Goal: Use online tool/utility: Utilize a website feature to perform a specific function

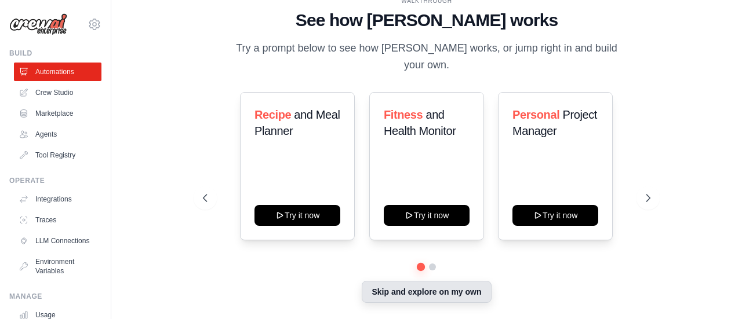
click at [442, 285] on button "Skip and explore on my own" at bounding box center [426, 292] width 129 height 22
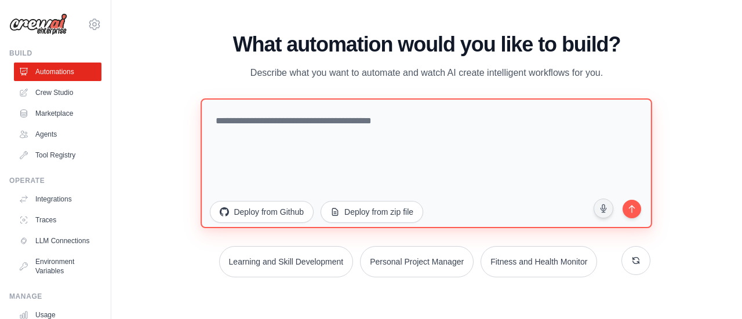
click at [286, 107] on textarea at bounding box center [427, 163] width 452 height 130
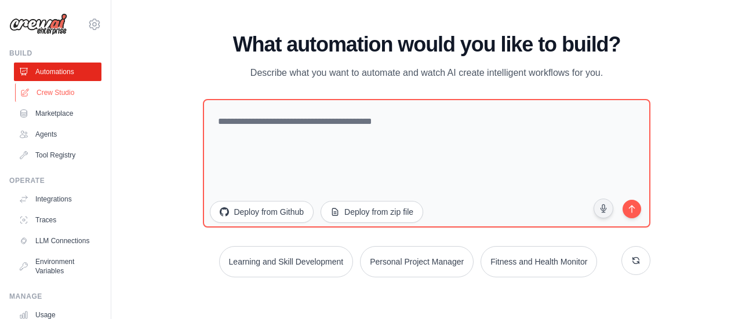
click at [78, 90] on link "Crew Studio" at bounding box center [59, 92] width 88 height 19
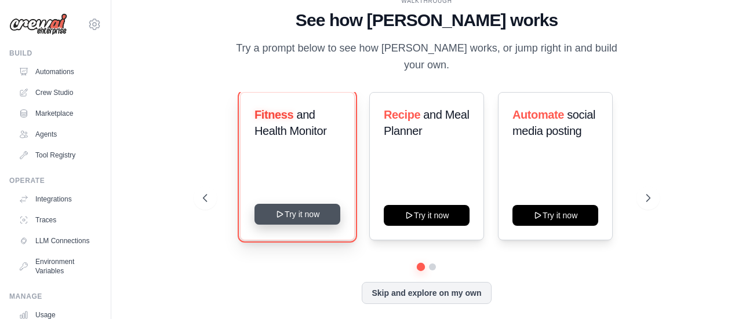
click at [305, 204] on button "Try it now" at bounding box center [297, 214] width 86 height 21
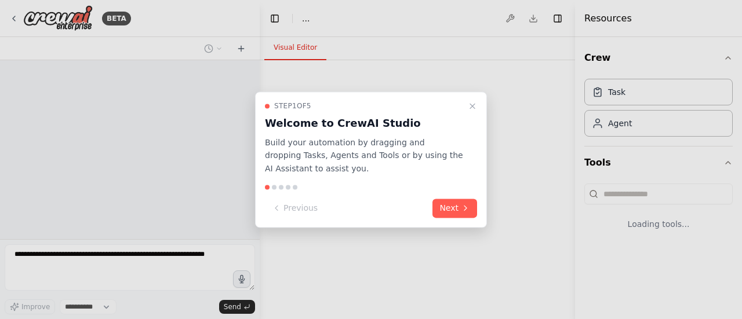
select select "****"
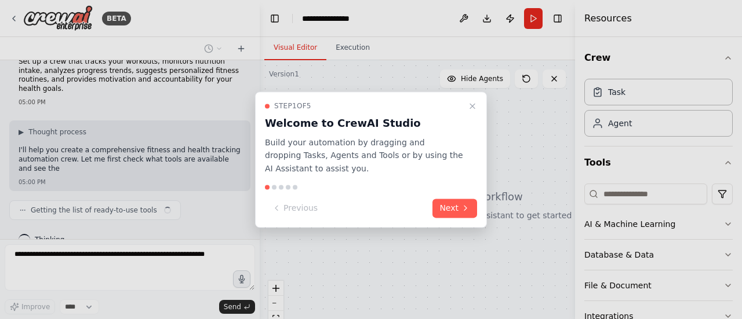
scroll to position [26, 0]
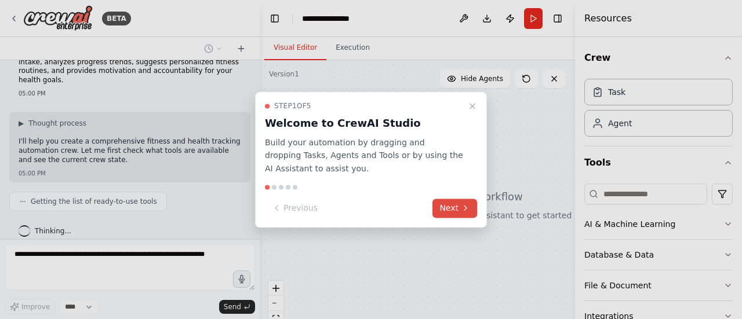
click at [454, 204] on button "Next" at bounding box center [454, 208] width 45 height 19
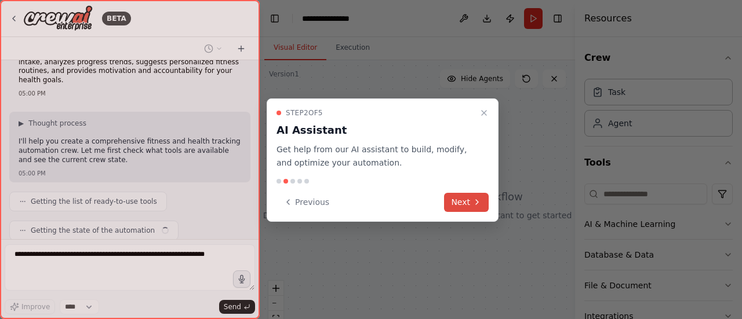
scroll to position [54, 0]
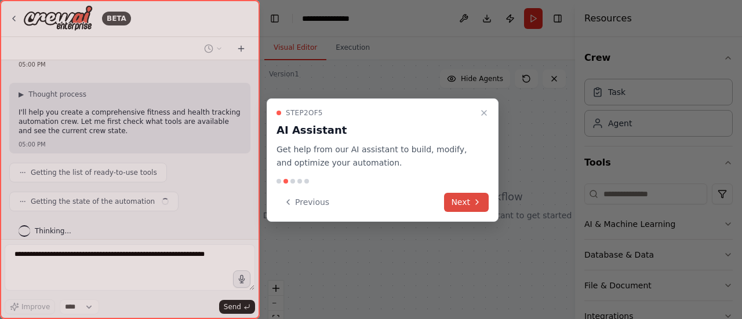
click at [459, 205] on button "Next" at bounding box center [466, 202] width 45 height 19
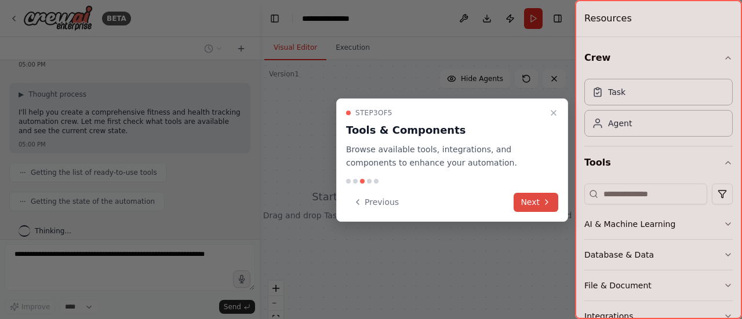
click at [529, 195] on button "Next" at bounding box center [536, 202] width 45 height 19
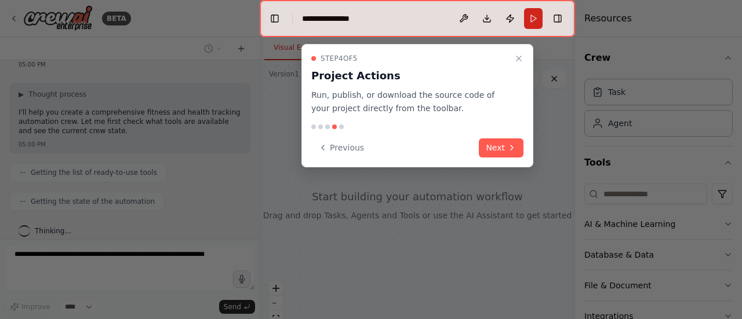
click at [495, 132] on div "Step 4 of 5 Project Actions Run, publish, or download the source code of your p…" at bounding box center [417, 105] width 232 height 123
click at [502, 155] on button "Next" at bounding box center [501, 148] width 45 height 19
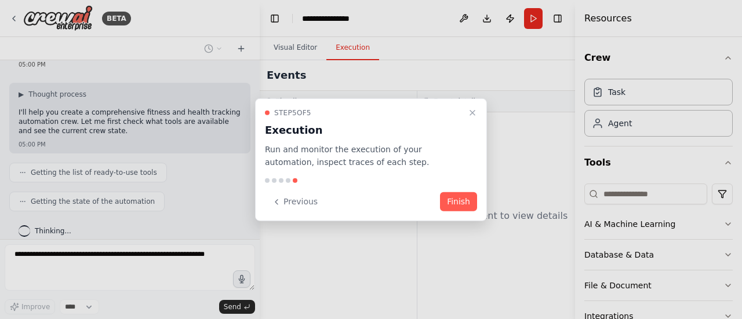
click at [463, 189] on div "Step 5 of 5 Execution Run and monitor the execution of your automation, inspect…" at bounding box center [371, 159] width 232 height 123
click at [459, 199] on button "Finish" at bounding box center [458, 201] width 37 height 19
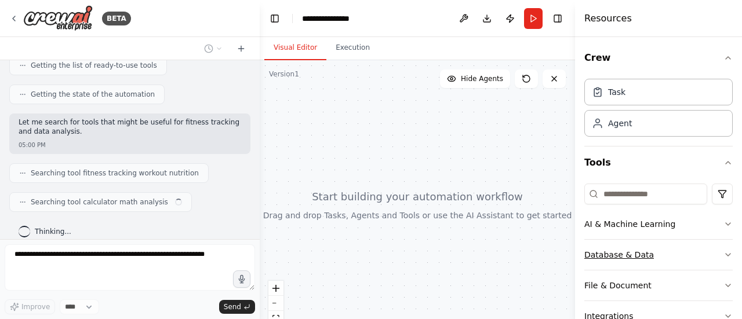
scroll to position [90, 0]
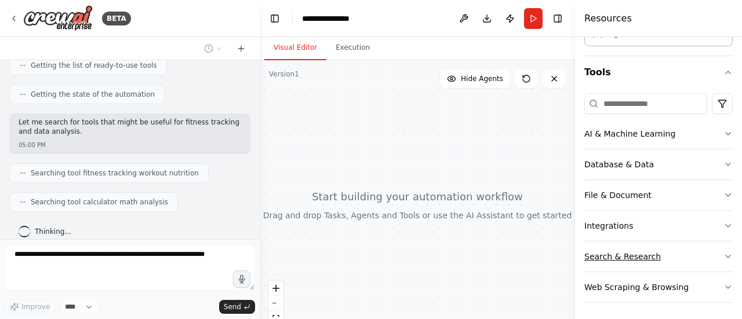
click at [695, 264] on button "Search & Research" at bounding box center [658, 257] width 148 height 30
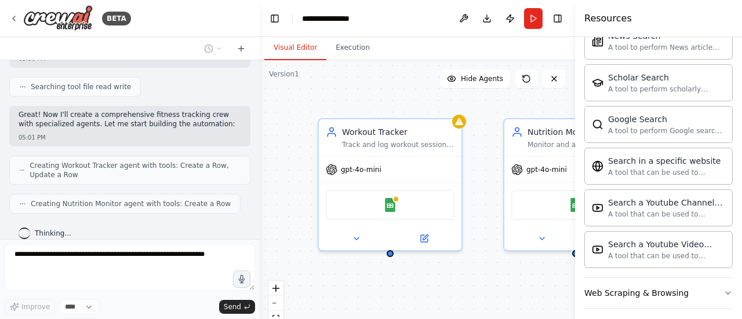
scroll to position [432, 0]
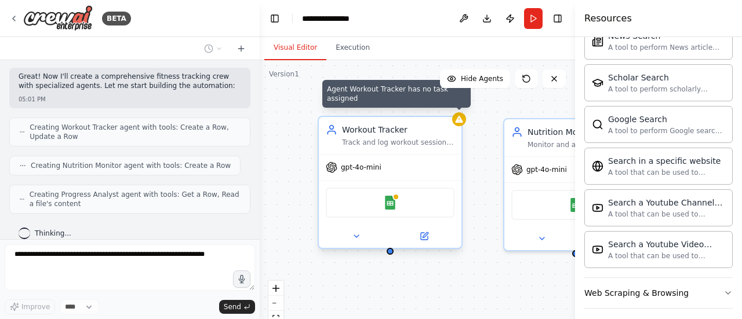
click at [457, 118] on icon at bounding box center [458, 119] width 9 height 9
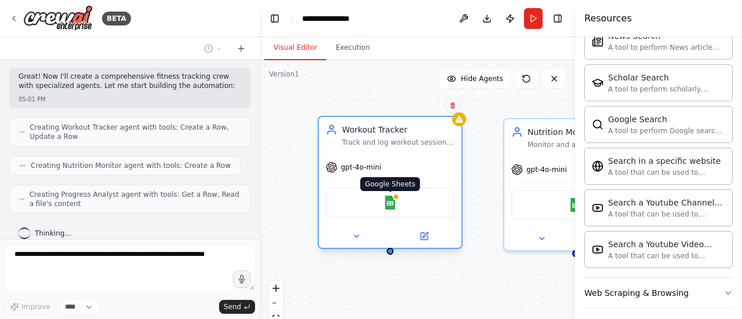
click at [390, 205] on img at bounding box center [390, 203] width 14 height 14
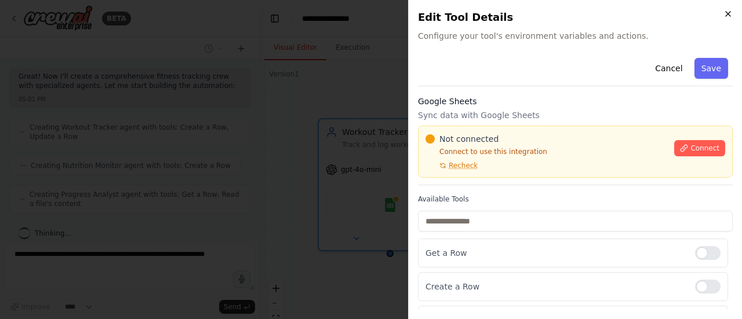
click at [725, 17] on icon "button" at bounding box center [727, 13] width 9 height 9
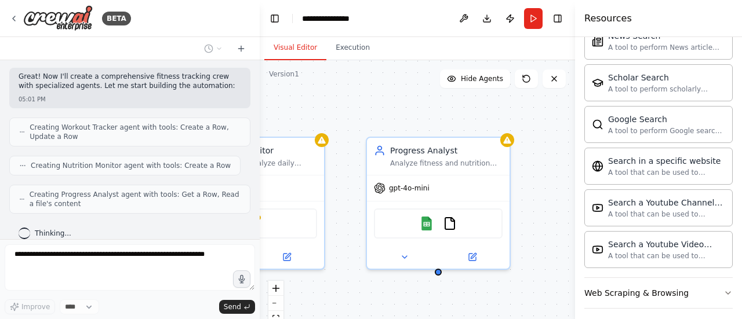
drag, startPoint x: 484, startPoint y: 220, endPoint x: 159, endPoint y: 238, distance: 325.7
click at [159, 238] on div "BETA Set up a crew that tracks your workouts, monitors nutrition intake, analyz…" at bounding box center [371, 159] width 742 height 319
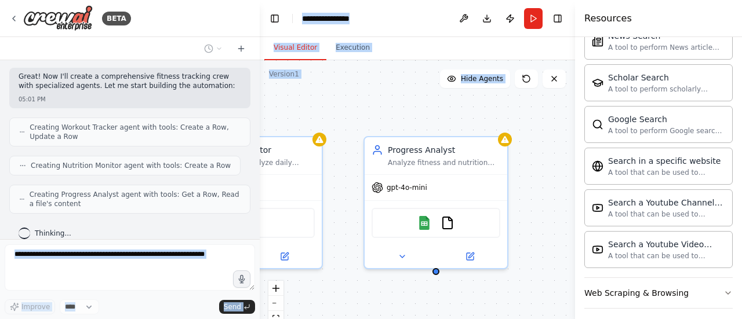
drag, startPoint x: 159, startPoint y: 238, endPoint x: 446, endPoint y: 118, distance: 311.0
click at [446, 118] on div "BETA Set up a crew that tracks your workouts, monitors nutrition intake, analyz…" at bounding box center [371, 159] width 742 height 319
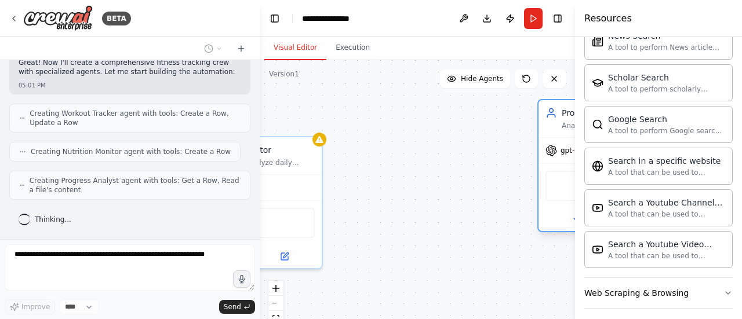
drag, startPoint x: 367, startPoint y: 166, endPoint x: 548, endPoint y: 123, distance: 185.9
click at [548, 123] on div "Progress Analyst Analyze fitness and nutrition data trends for {user_name}, ide…" at bounding box center [610, 118] width 143 height 37
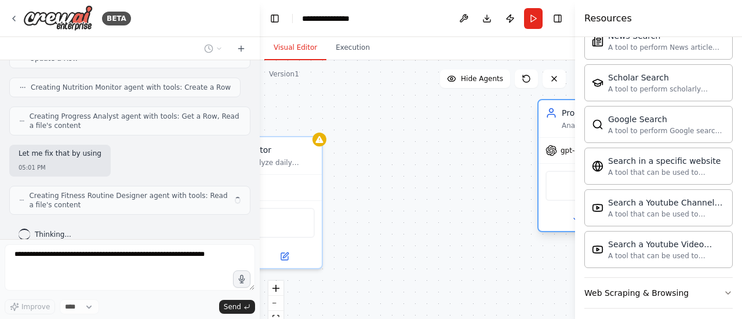
scroll to position [511, 0]
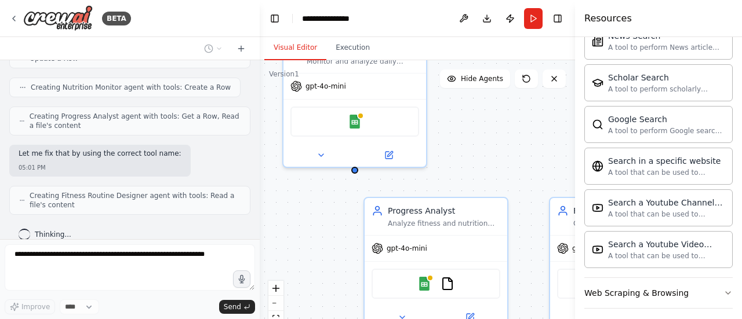
drag, startPoint x: 317, startPoint y: 179, endPoint x: 448, endPoint y: 56, distance: 179.6
click at [448, 56] on div "Visual Editor Execution Version 1 Show Tools Hide Agents Workout Tracker Track …" at bounding box center [417, 178] width 315 height 282
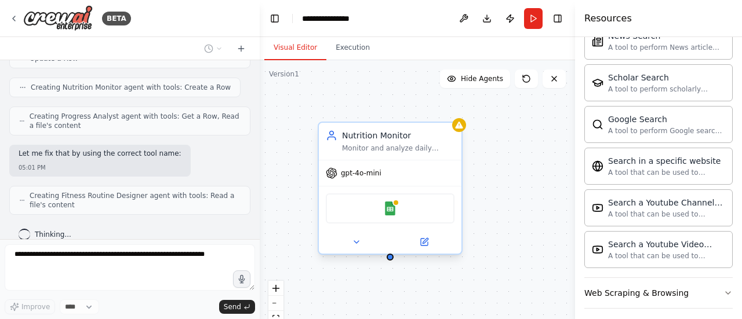
drag, startPoint x: 356, startPoint y: 178, endPoint x: 390, endPoint y: 264, distance: 92.7
click at [390, 264] on div "Workout Tracker Track and log workout sessions, recording exercise types, sets,…" at bounding box center [417, 205] width 315 height 290
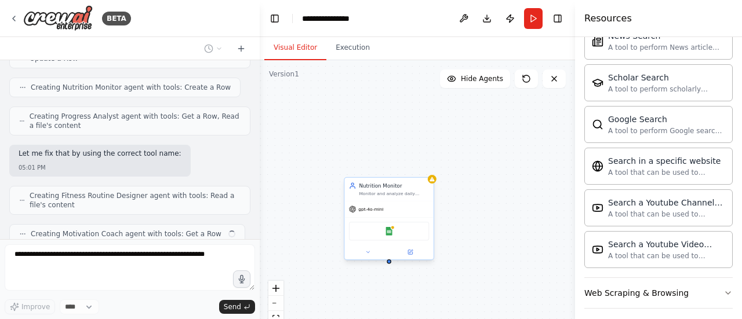
scroll to position [539, 0]
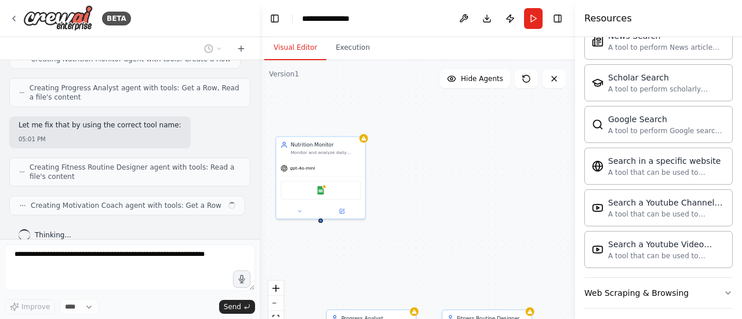
drag, startPoint x: 385, startPoint y: 151, endPoint x: 342, endPoint y: 92, distance: 73.0
click at [342, 92] on div "Workout Tracker Track and log workout sessions, recording exercise types, sets,…" at bounding box center [417, 205] width 315 height 290
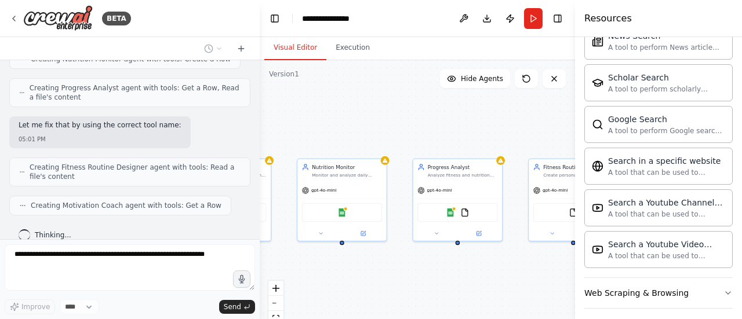
drag, startPoint x: 410, startPoint y: 150, endPoint x: 543, endPoint y: 62, distance: 159.0
click at [539, 57] on div "Visual Editor Execution Version 1 Show Tools Hide Agents Workout Tracker Track …" at bounding box center [417, 178] width 315 height 282
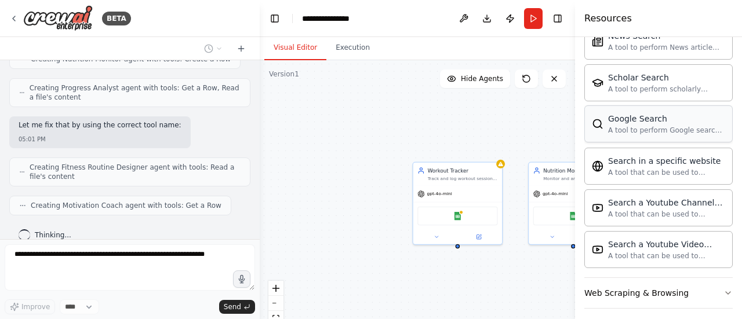
drag, startPoint x: 375, startPoint y: 106, endPoint x: 607, endPoint y: 108, distance: 232.5
click at [607, 108] on div "BETA Set up a crew that tracks your workouts, monitors nutrition intake, analyz…" at bounding box center [371, 159] width 742 height 319
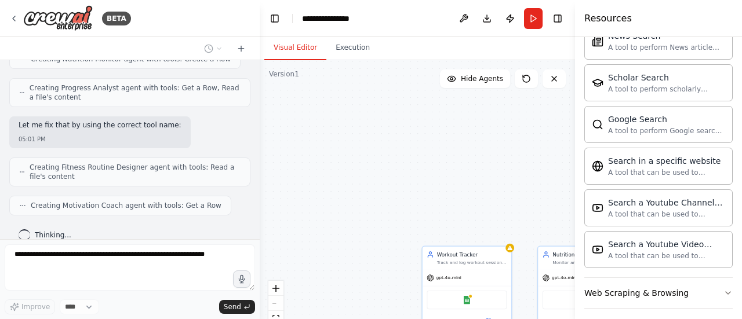
drag, startPoint x: 396, startPoint y: 105, endPoint x: 403, endPoint y: 190, distance: 84.9
click at [403, 190] on div "Workout Tracker Track and log workout sessions, recording exercise types, sets,…" at bounding box center [417, 205] width 315 height 290
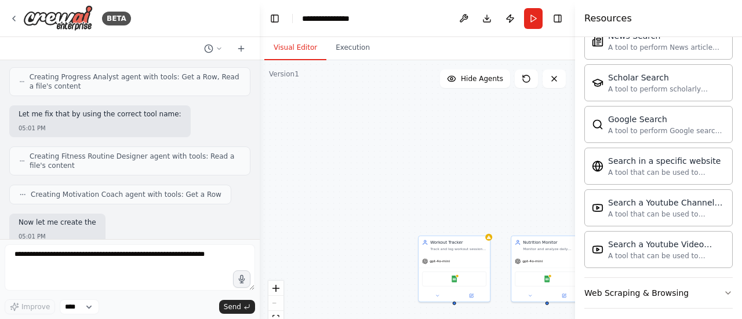
scroll to position [609, 0]
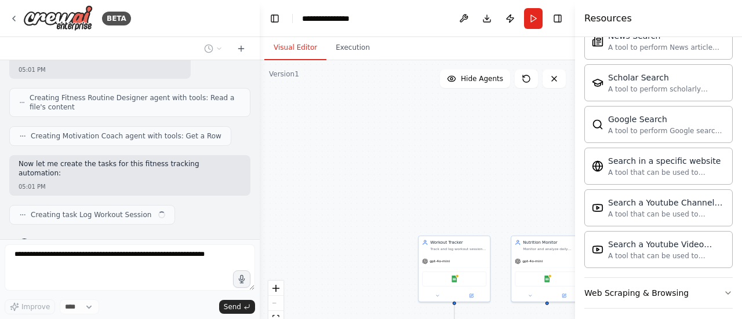
drag, startPoint x: 461, startPoint y: 257, endPoint x: 314, endPoint y: 106, distance: 210.7
click at [314, 106] on div ".deletable-edge-delete-btn { width: 20px; height: 20px; border: 0px solid #ffff…" at bounding box center [417, 205] width 315 height 290
drag, startPoint x: 394, startPoint y: 248, endPoint x: 306, endPoint y: 100, distance: 171.6
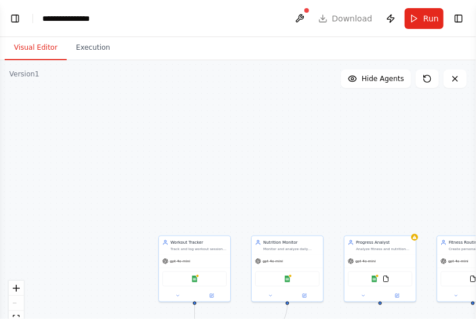
scroll to position [748, 0]
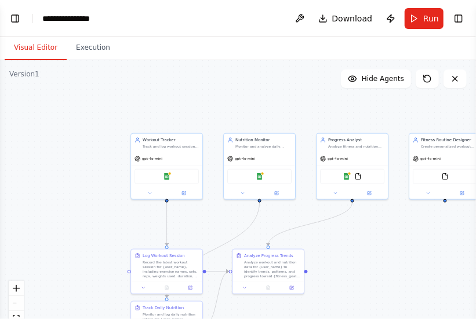
drag, startPoint x: 292, startPoint y: 199, endPoint x: 263, endPoint y: 93, distance: 109.4
click at [263, 93] on div ".deletable-edge-delete-btn { width: 20px; height: 20px; border: 0px solid #ffff…" at bounding box center [238, 205] width 476 height 290
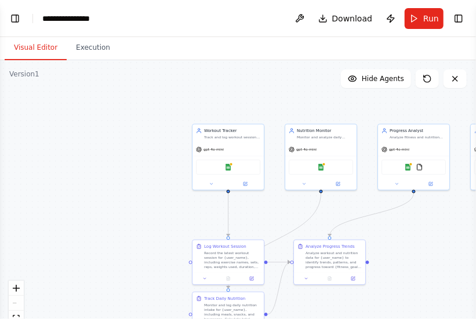
scroll to position [786, 0]
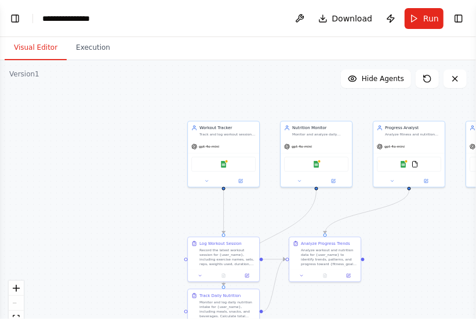
drag, startPoint x: 356, startPoint y: 272, endPoint x: 407, endPoint y: 257, distance: 53.2
click at [407, 257] on div ".deletable-edge-delete-btn { width: 20px; height: 20px; border: 0px solid #ffff…" at bounding box center [238, 205] width 476 height 290
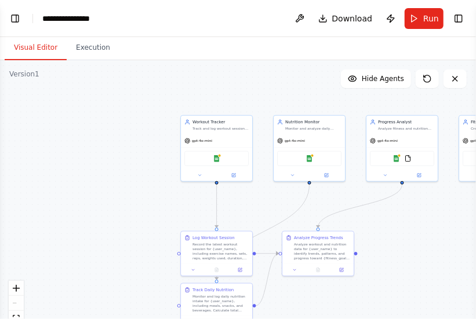
scroll to position [777, 0]
click at [428, 75] on icon at bounding box center [427, 78] width 9 height 9
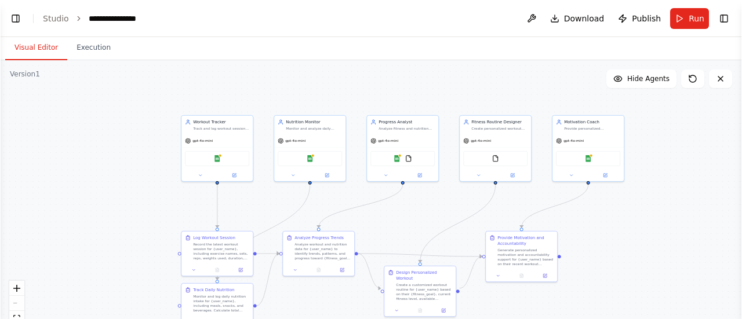
scroll to position [793, 0]
click at [696, 13] on span "Run" at bounding box center [697, 19] width 16 height 12
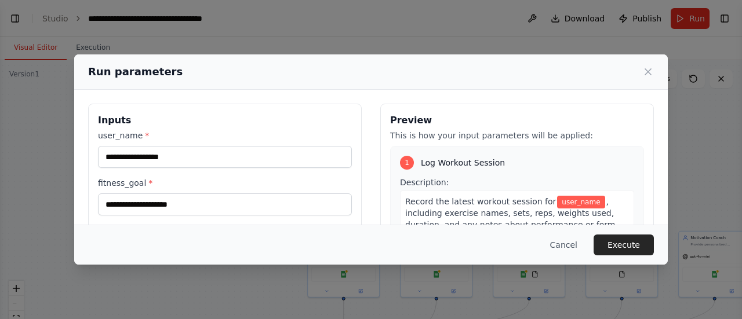
drag, startPoint x: 176, startPoint y: 157, endPoint x: 303, endPoint y: 272, distance: 171.5
click at [303, 272] on body "BETA Set up a crew that tracks your workouts, monitors nutrition intake, analyz…" at bounding box center [371, 159] width 742 height 319
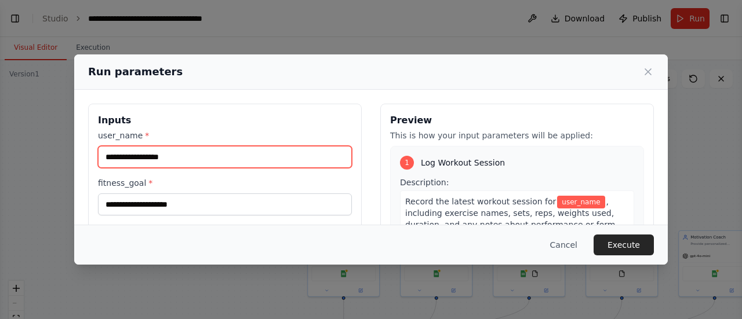
click at [167, 162] on input "user_name *" at bounding box center [225, 157] width 254 height 22
type input "***"
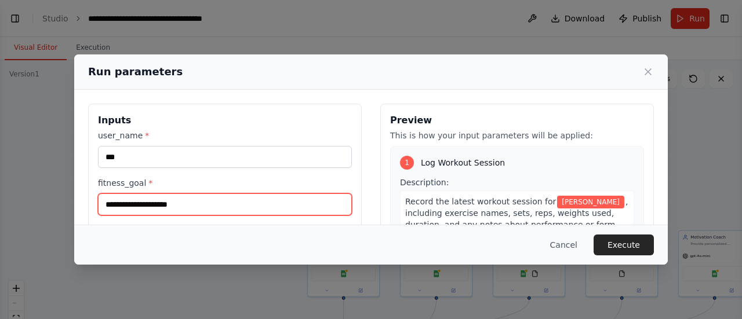
click at [139, 206] on input "fitness_goal *" at bounding box center [225, 205] width 254 height 22
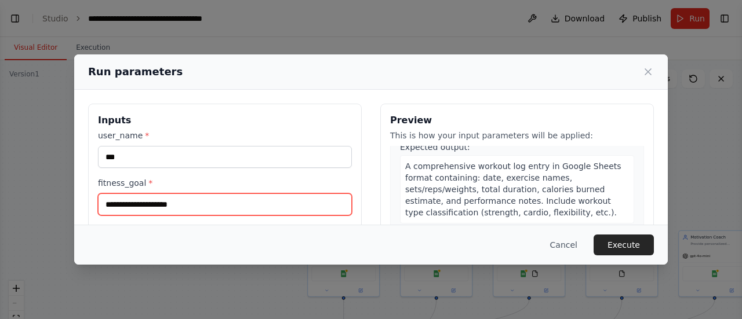
scroll to position [0, 0]
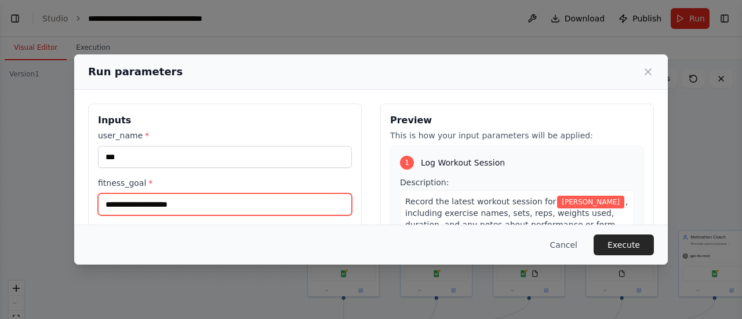
click at [180, 205] on input "fitness_goal *" at bounding box center [225, 205] width 254 height 22
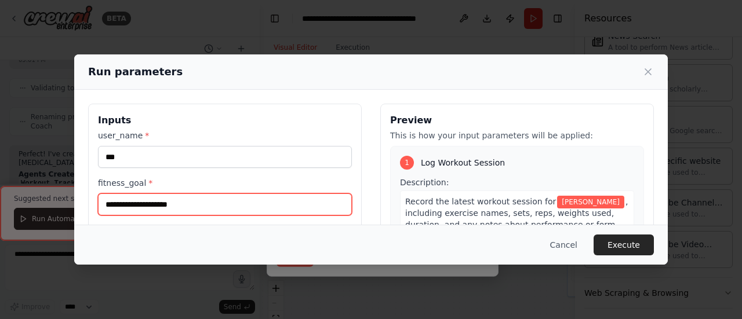
click at [158, 207] on input "fitness_goal *" at bounding box center [225, 205] width 254 height 22
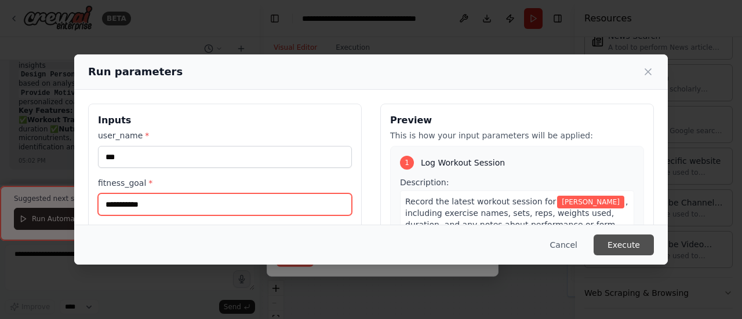
type input "**********"
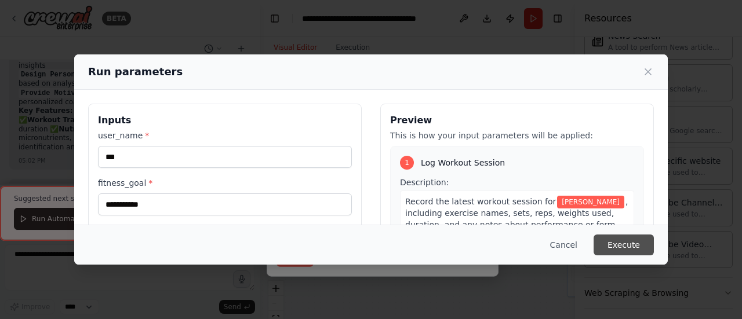
click at [637, 243] on button "Execute" at bounding box center [624, 245] width 60 height 21
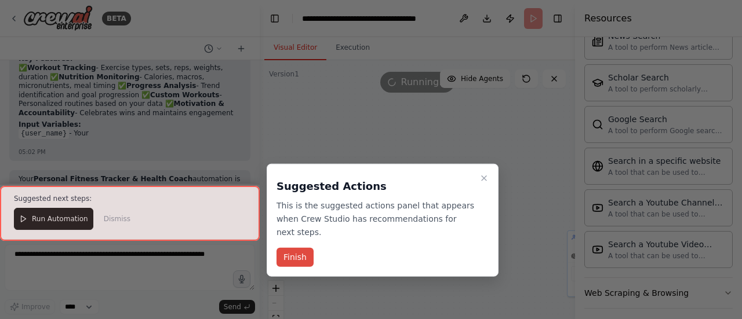
click at [297, 248] on button "Finish" at bounding box center [295, 257] width 37 height 19
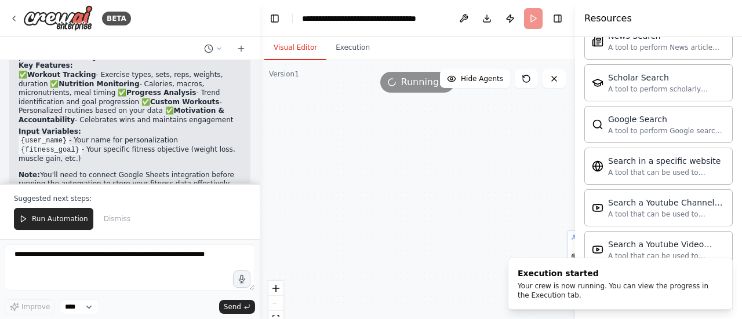
scroll to position [1266, 0]
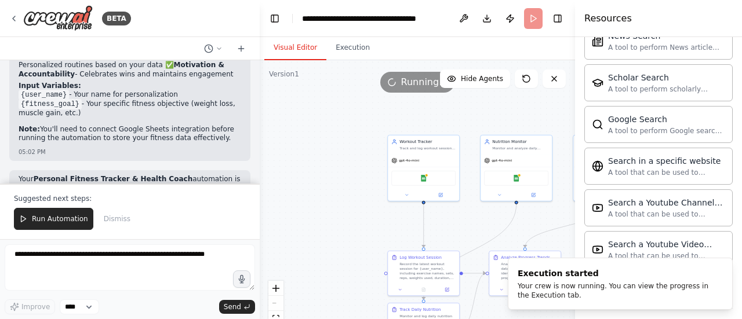
drag, startPoint x: 442, startPoint y: 214, endPoint x: 227, endPoint y: 66, distance: 261.1
click at [227, 66] on div "BETA Set up a crew that tracks your workouts, monitors nutrition intake, analyz…" at bounding box center [371, 159] width 742 height 319
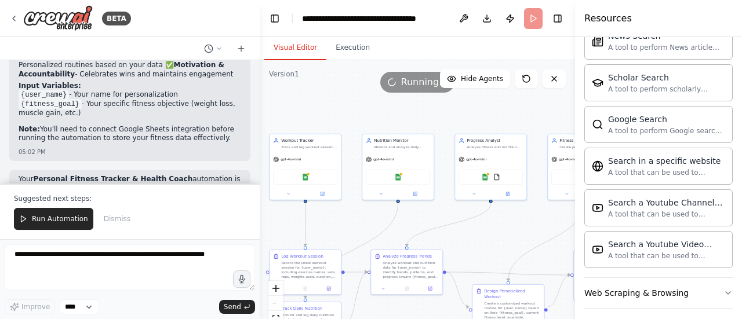
drag, startPoint x: 439, startPoint y: 172, endPoint x: 356, endPoint y: 224, distance: 98.4
click at [356, 224] on div ".deletable-edge-delete-btn { width: 20px; height: 20px; border: 0px solid #ffff…" at bounding box center [417, 205] width 315 height 290
click at [304, 173] on img at bounding box center [305, 176] width 7 height 7
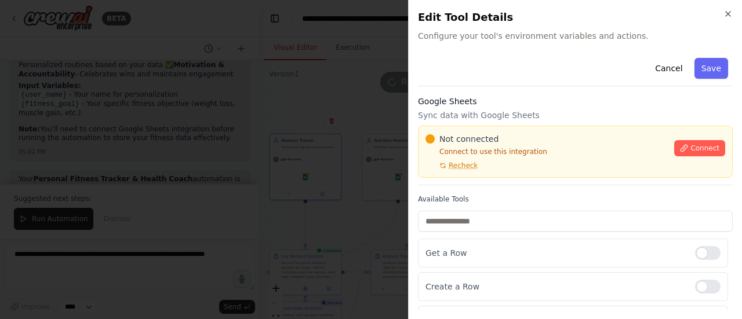
click at [460, 166] on span "Recheck" at bounding box center [463, 165] width 29 height 9
click at [458, 166] on span "Recheck" at bounding box center [463, 165] width 29 height 9
click at [697, 147] on span "Connect" at bounding box center [704, 148] width 29 height 9
click at [730, 12] on icon "button" at bounding box center [727, 13] width 9 height 9
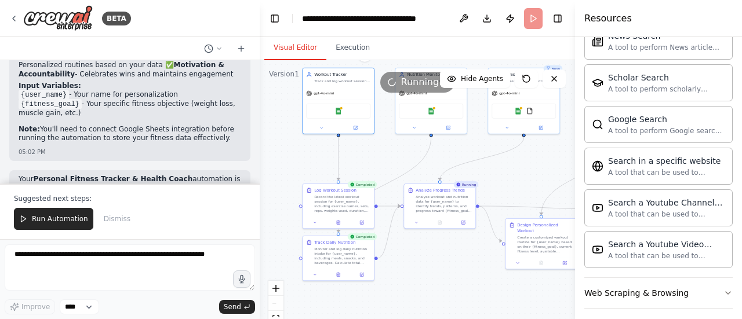
drag, startPoint x: 475, startPoint y: 213, endPoint x: 508, endPoint y: 145, distance: 75.2
click at [508, 145] on div ".deletable-edge-delete-btn { width: 20px; height: 20px; border: 0px solid #ffff…" at bounding box center [417, 205] width 315 height 290
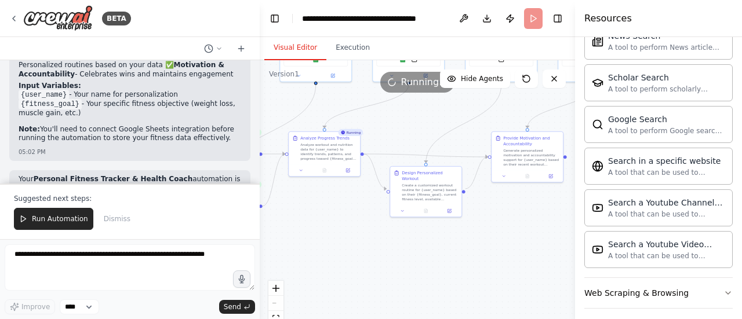
drag, startPoint x: 435, startPoint y: 270, endPoint x: 321, endPoint y: 222, distance: 124.5
click at [321, 222] on div ".deletable-edge-delete-btn { width: 20px; height: 20px; border: 0px solid #ffff…" at bounding box center [417, 205] width 315 height 290
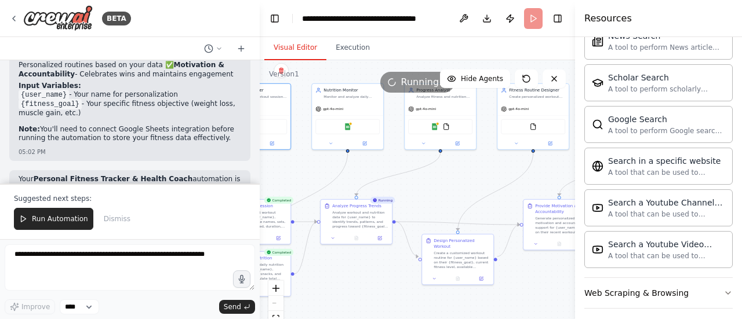
drag, startPoint x: 503, startPoint y: 203, endPoint x: 534, endPoint y: 268, distance: 72.8
click at [534, 268] on div ".deletable-edge-delete-btn { width: 20px; height: 20px; border: 0px solid #ffff…" at bounding box center [417, 205] width 315 height 290
click at [361, 215] on div "Analyze workout and nutrition data for {user_name} to identify trends, patterns…" at bounding box center [360, 218] width 56 height 19
click at [372, 219] on div "Analyze workout and nutrition data for {user_name} to identify trends, patterns…" at bounding box center [360, 218] width 56 height 19
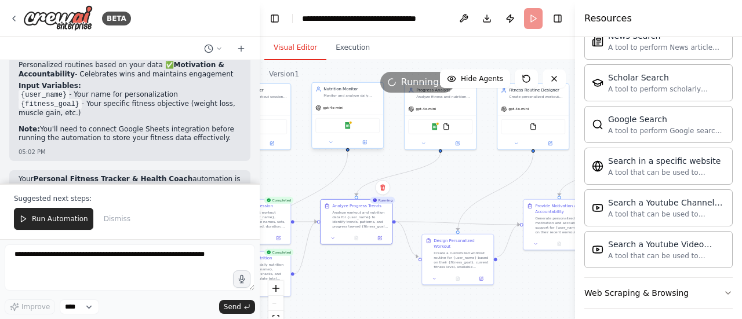
click at [348, 114] on div "Google Sheets" at bounding box center [347, 125] width 71 height 23
click at [554, 78] on icon at bounding box center [554, 79] width 5 height 5
click at [17, 13] on div "BETA" at bounding box center [70, 18] width 122 height 26
